Goal: Find contact information: Find contact information

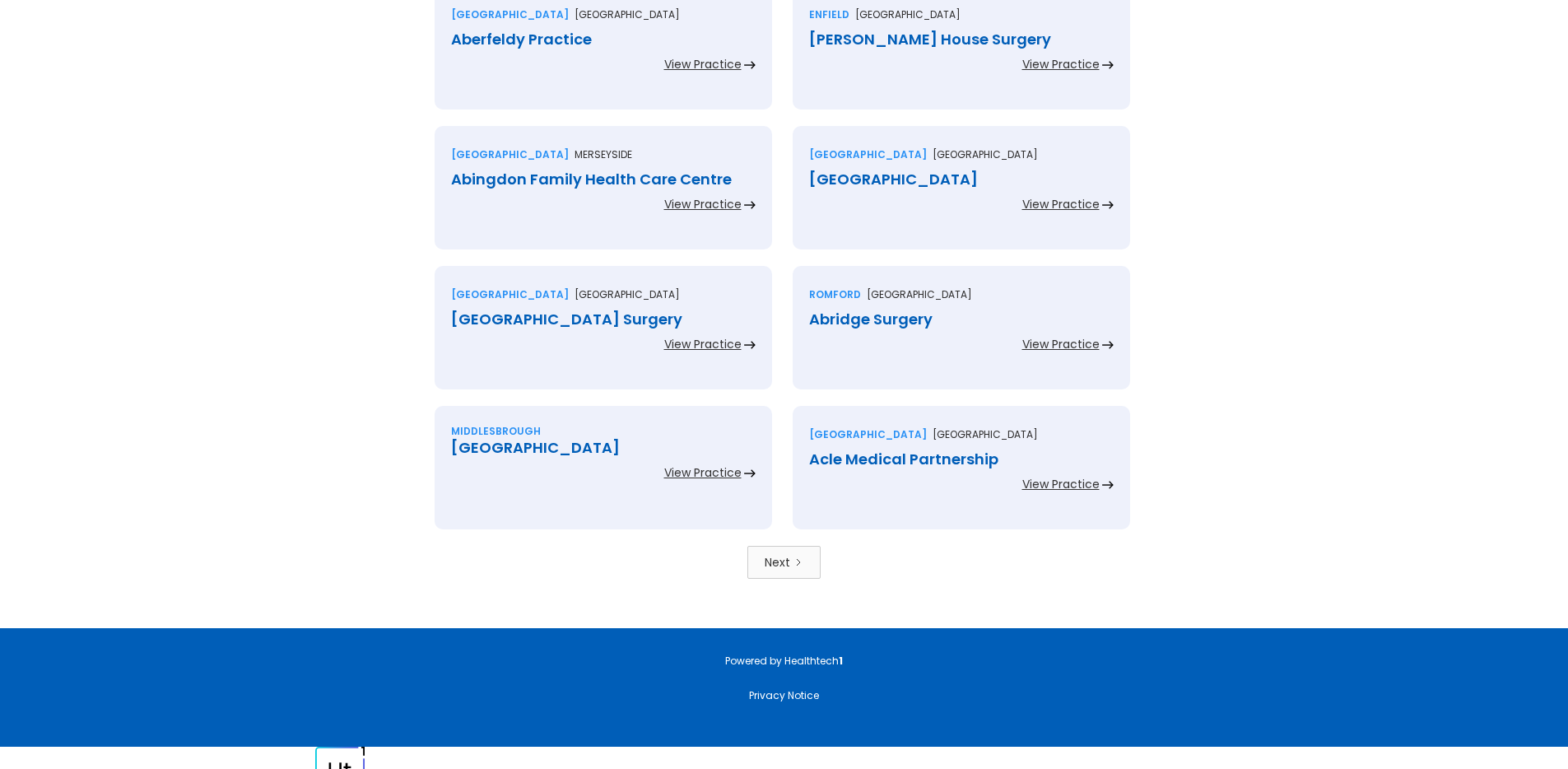
scroll to position [3471, 0]
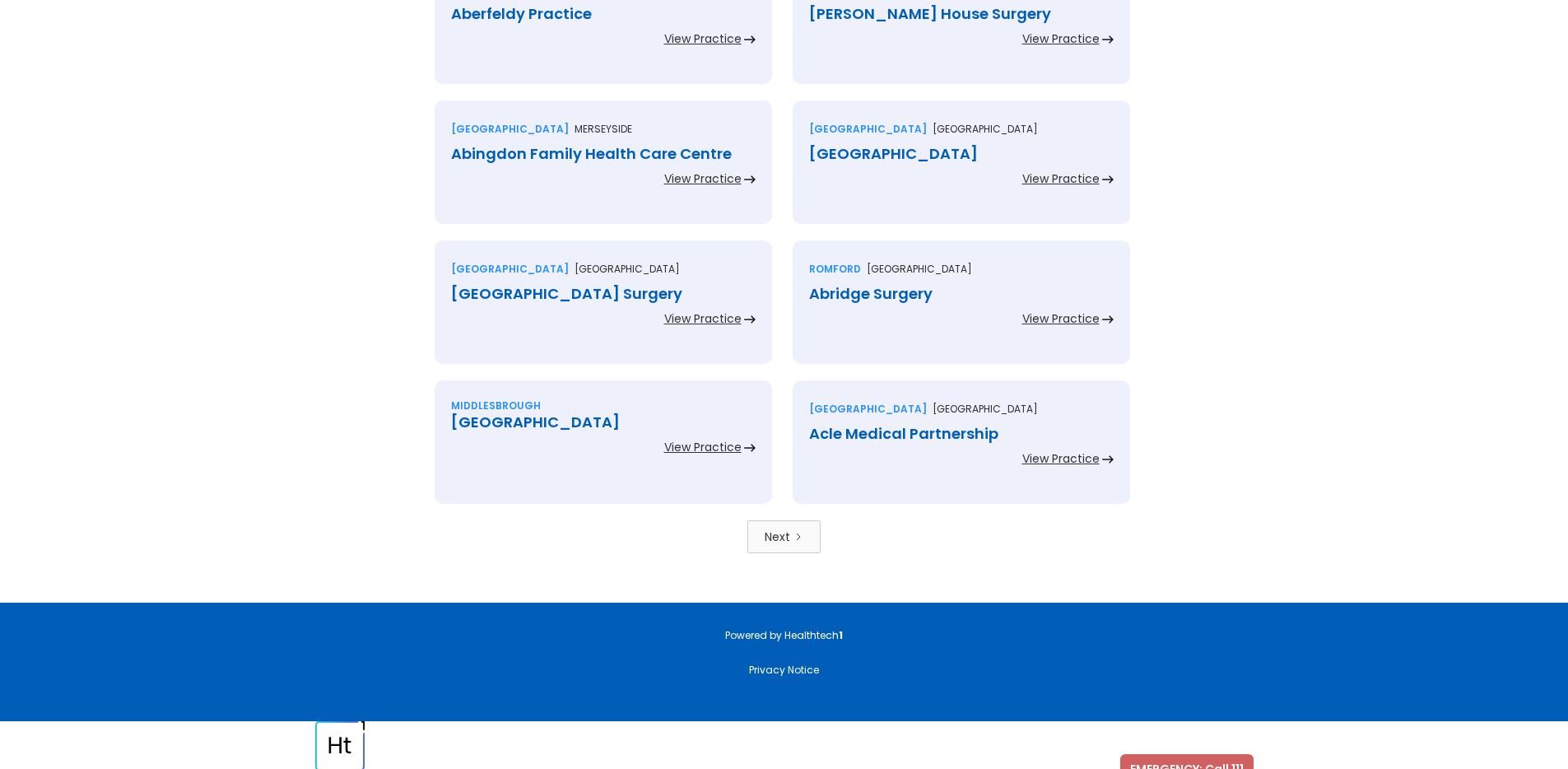
click at [784, 528] on div "Next" at bounding box center [777, 536] width 26 height 16
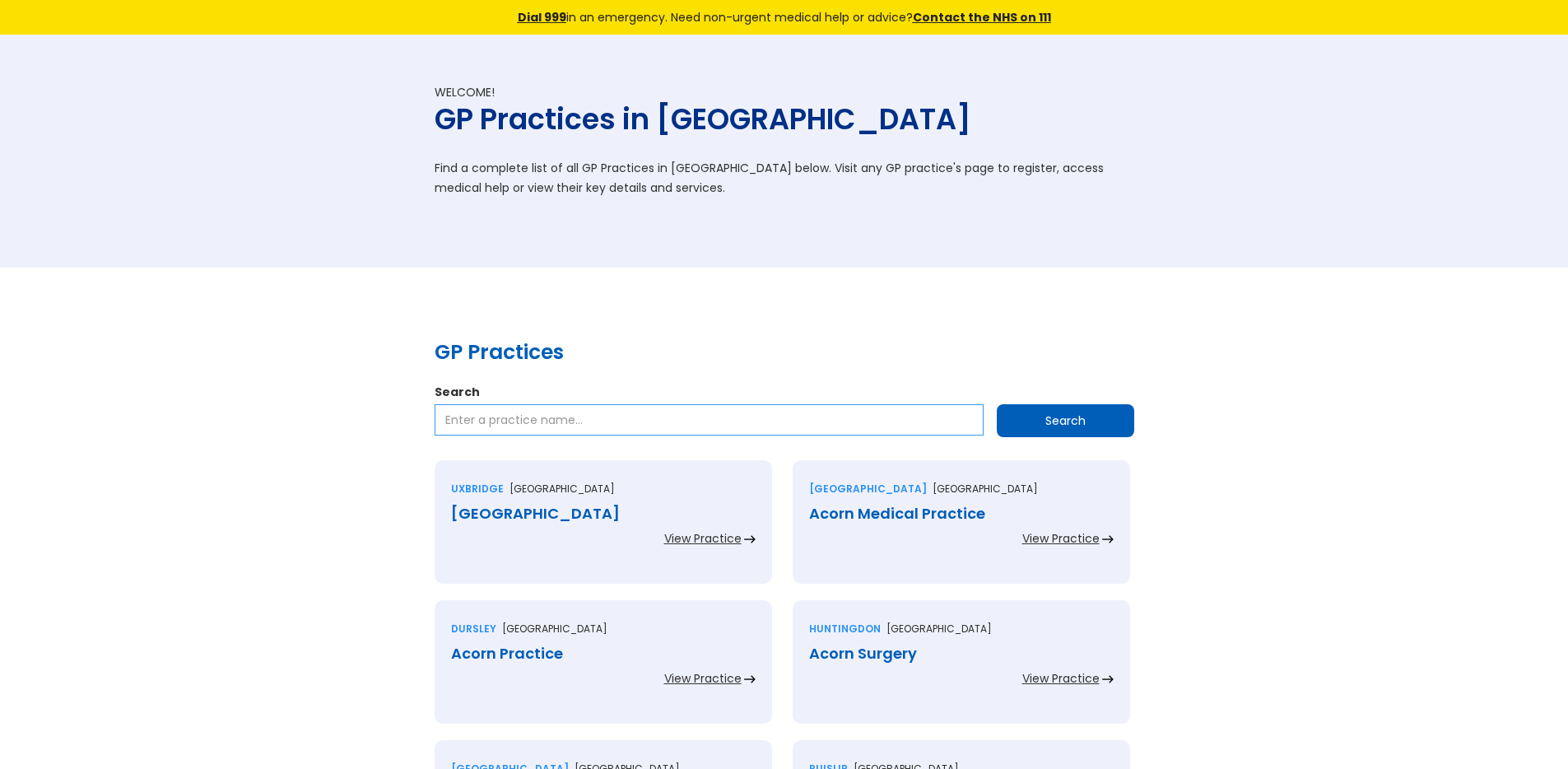
click at [507, 420] on input "Search" at bounding box center [709, 419] width 549 height 31
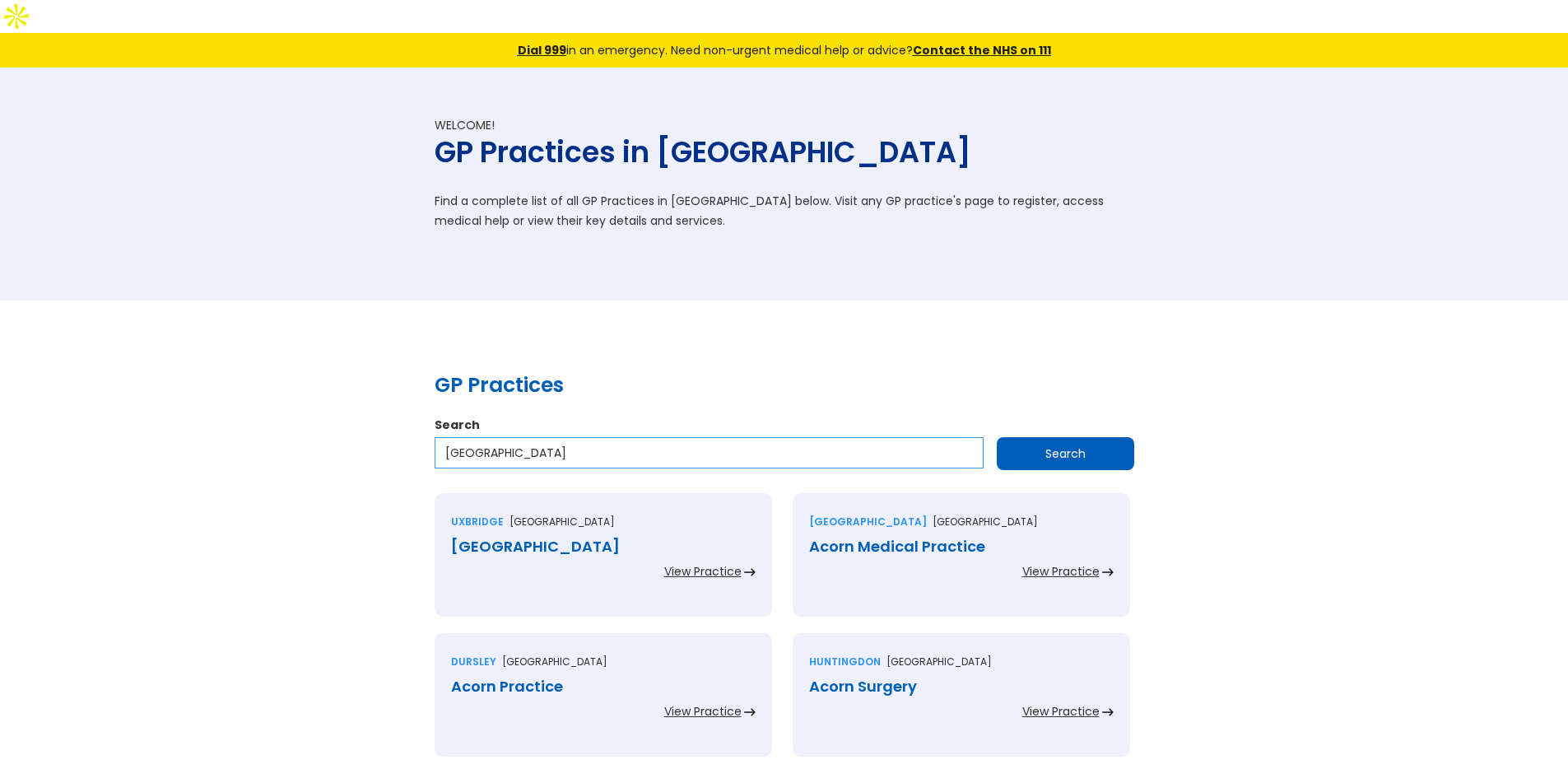
type input "london"
click at [997, 437] on input "Search" at bounding box center [1065, 453] width 137 height 33
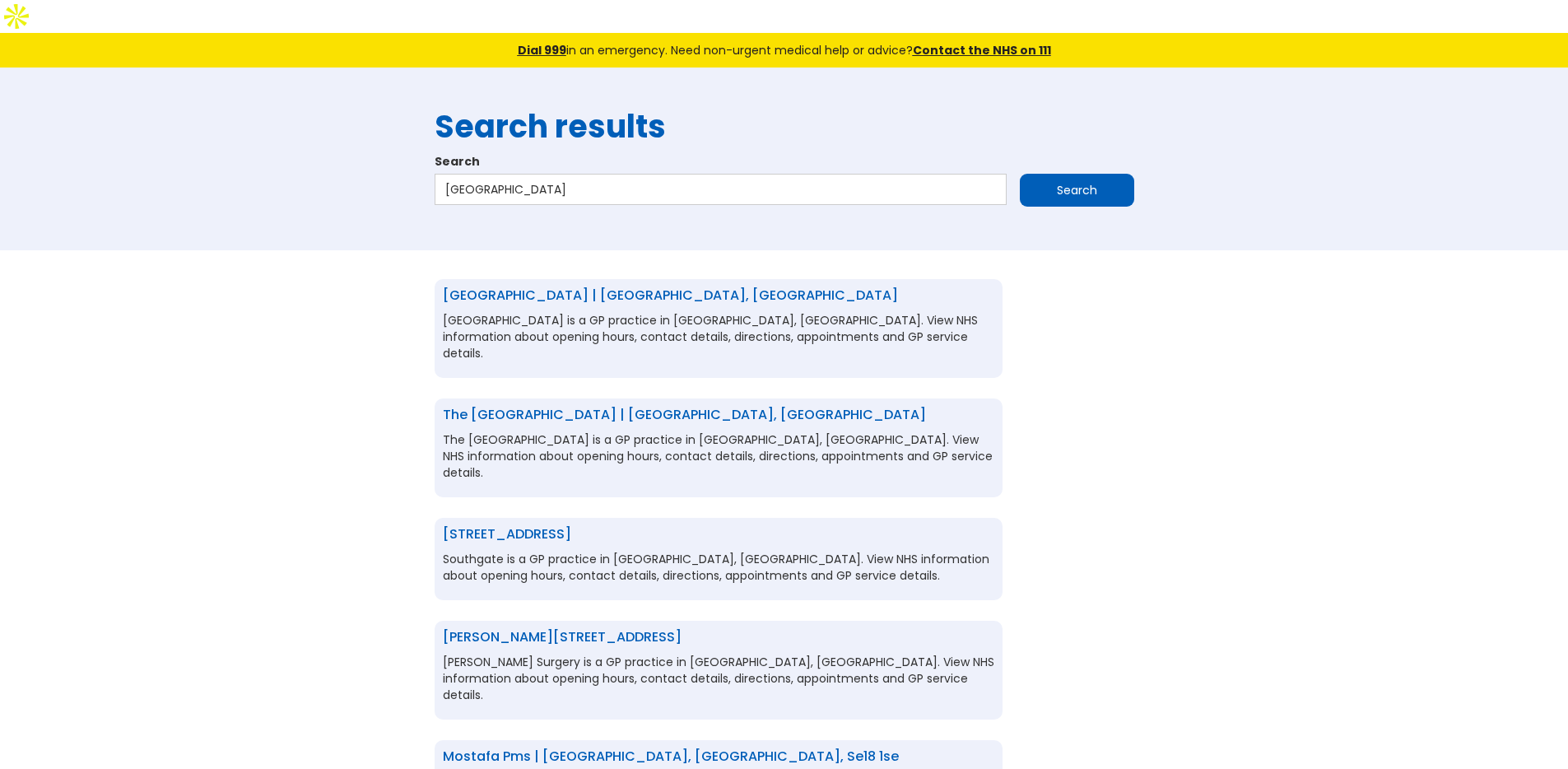
click at [730, 405] on link "The North London Health Centre | London, Greater london, n13 4jj" at bounding box center [685, 414] width 483 height 19
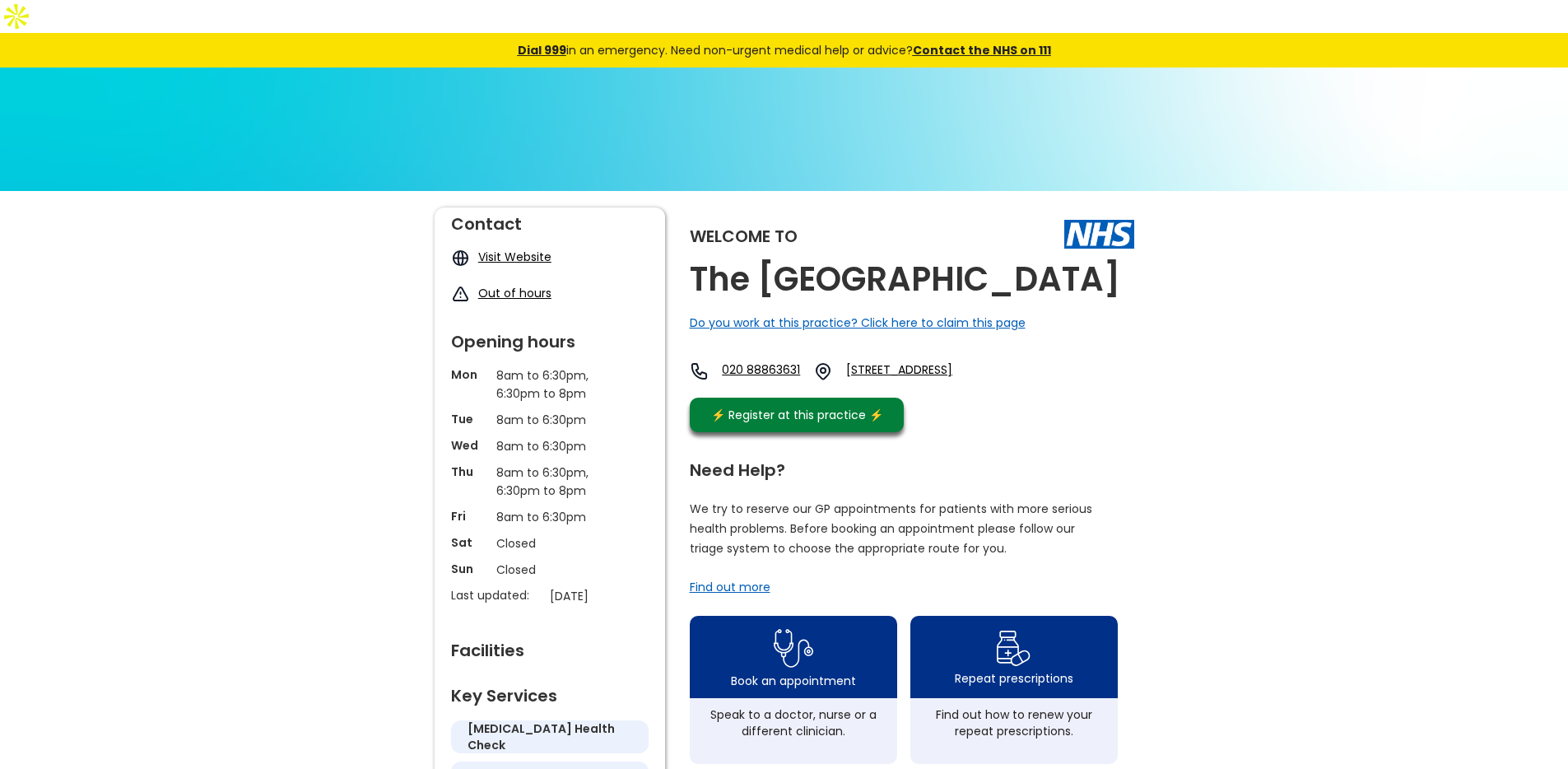
click at [510, 249] on link "Visit Website" at bounding box center [514, 257] width 73 height 16
click at [754, 372] on link "020 88863631" at bounding box center [760, 372] width 78 height 20
click at [961, 377] on link "Broomfield Avenue, Palmers Green, London, Greater London, N13 4jj, England" at bounding box center [924, 372] width 157 height 20
